Goal: Browse casually

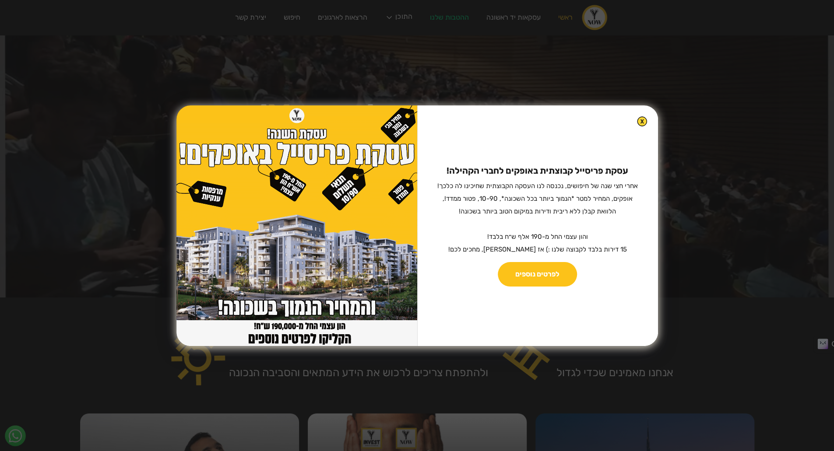
click at [637, 120] on img at bounding box center [642, 121] width 10 height 10
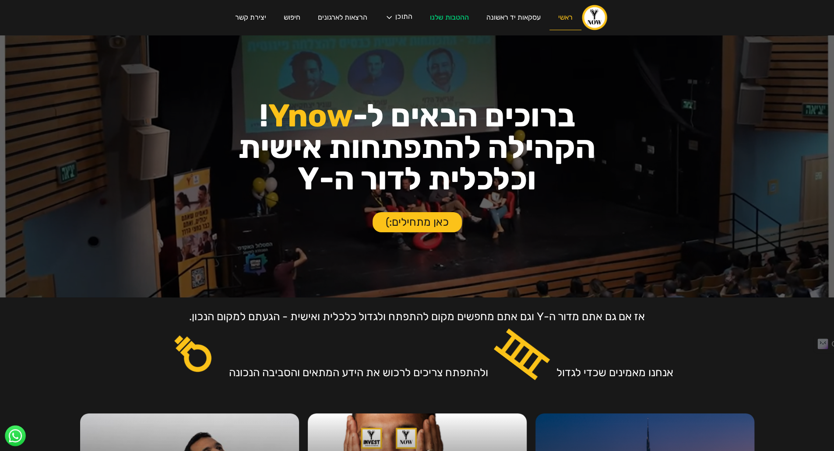
click at [564, 19] on link "ראשי" at bounding box center [565, 17] width 32 height 25
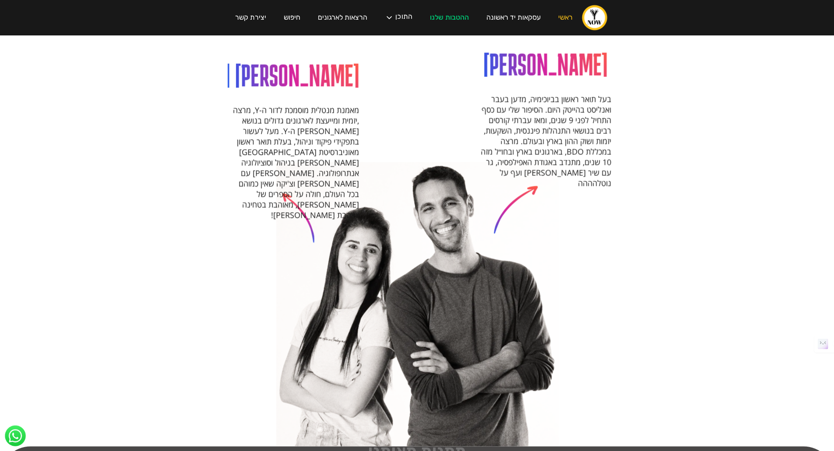
scroll to position [919, 0]
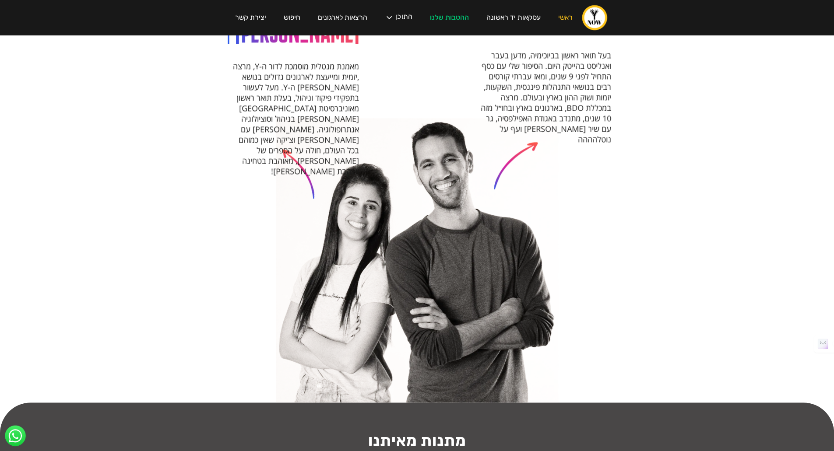
click at [53, 120] on div "[PERSON_NAME] בעל תואר ראשון בביוכימיה, מדען בעבר ואנליסט בהייטק היום. הסיפור ש…" at bounding box center [417, 191] width 834 height 424
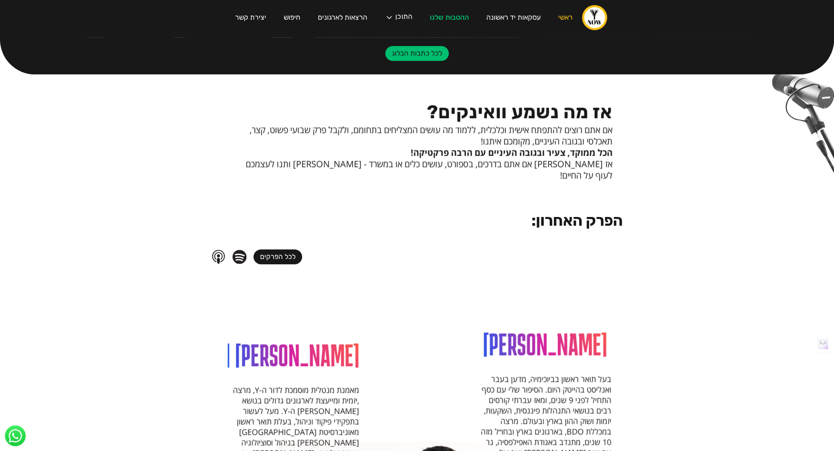
scroll to position [454, 0]
